Goal: Entertainment & Leisure: Consume media (video, audio)

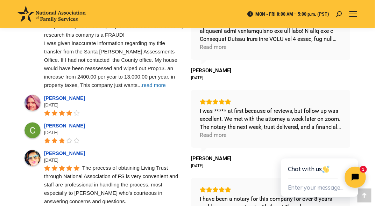
scroll to position [350, 0]
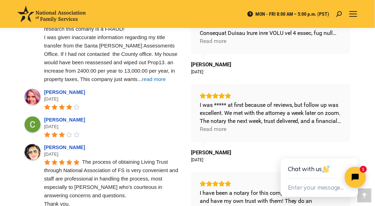
click at [142, 78] on span "read more" at bounding box center [154, 79] width 24 height 6
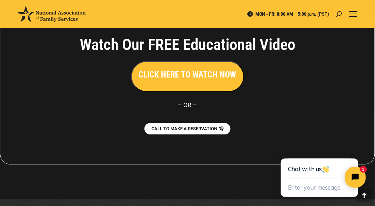
scroll to position [925, 0]
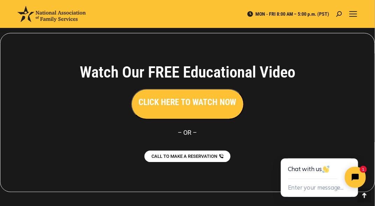
click at [175, 97] on h3 "CLICK HERE TO WATCH NOW" at bounding box center [188, 103] width 98 height 12
drag, startPoint x: 175, startPoint y: 95, endPoint x: 206, endPoint y: 126, distance: 44.0
click at [175, 95] on img "Main Video - Full Webinar (Emma) Landon V1.4" at bounding box center [190, 103] width 267 height 150
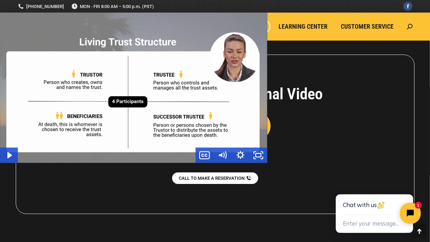
scroll to position [904, 0]
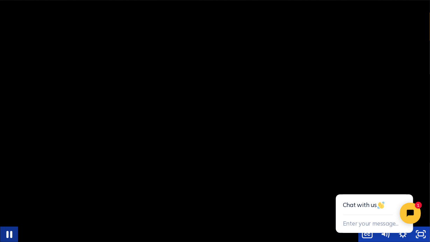
click at [10, 206] on icon "Pause" at bounding box center [9, 234] width 6 height 7
click at [10, 206] on icon "Play Video" at bounding box center [10, 235] width 6 height 8
click at [375, 206] on icon "Unfullscreen" at bounding box center [420, 234] width 21 height 19
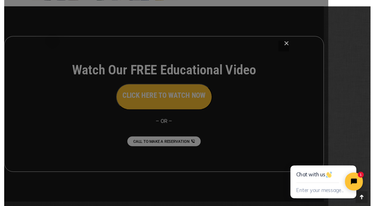
scroll to position [924, 0]
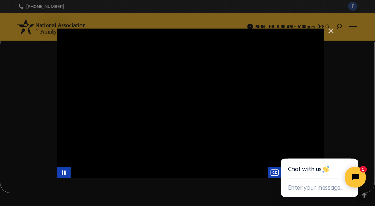
drag, startPoint x: 251, startPoint y: 46, endPoint x: 249, endPoint y: 54, distance: 7.7
click at [249, 54] on div "Main Video - Full Webinar (Emma) Landon V1.4" at bounding box center [190, 103] width 267 height 150
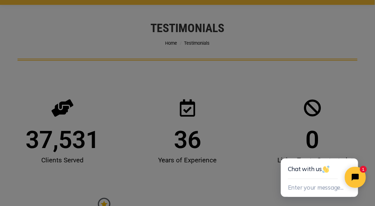
scroll to position [0, 0]
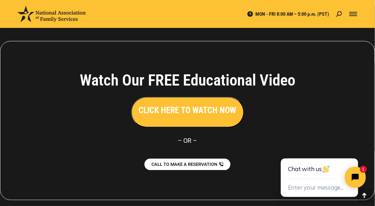
click at [353, 14] on span "Mobile menu icon" at bounding box center [353, 14] width 8 height 1
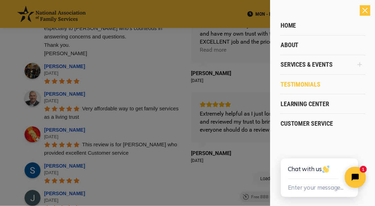
scroll to position [470, 0]
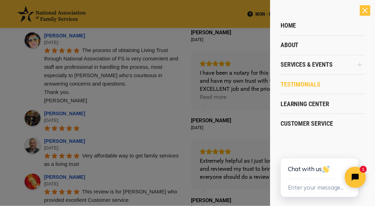
click at [366, 13] on div "Close" at bounding box center [365, 10] width 10 height 10
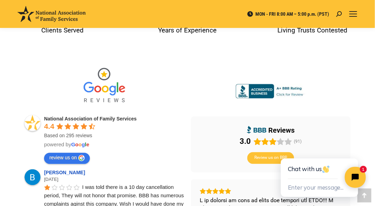
scroll to position [155, 0]
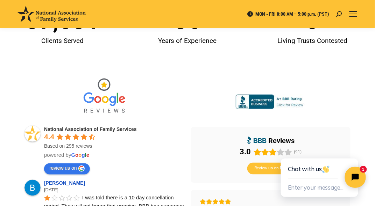
click at [263, 107] on img at bounding box center [271, 102] width 70 height 15
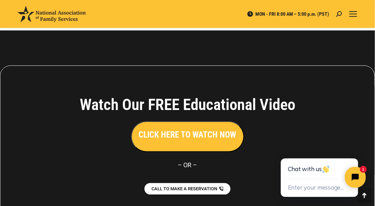
scroll to position [890, 0]
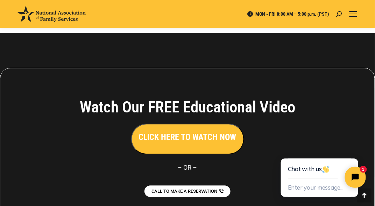
click at [171, 132] on h3 "CLICK HERE TO WATCH NOW" at bounding box center [188, 138] width 98 height 12
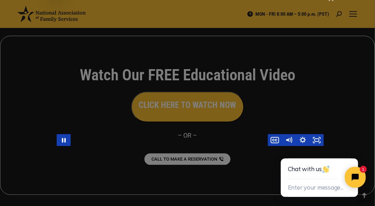
scroll to position [925, 0]
